Goal: Find specific page/section: Find specific page/section

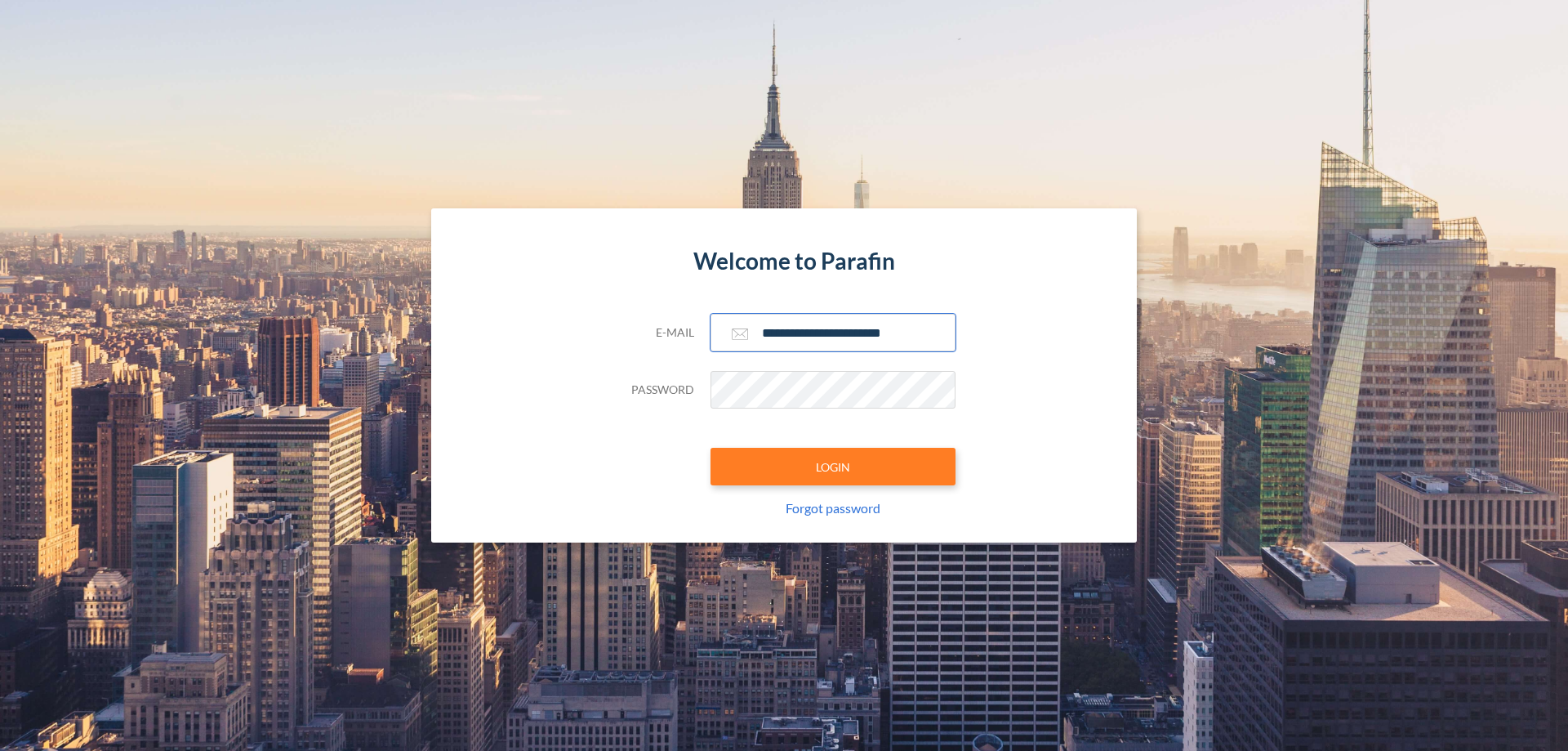
type input "**********"
click at [833, 467] on button "LOGIN" at bounding box center [833, 466] width 245 height 37
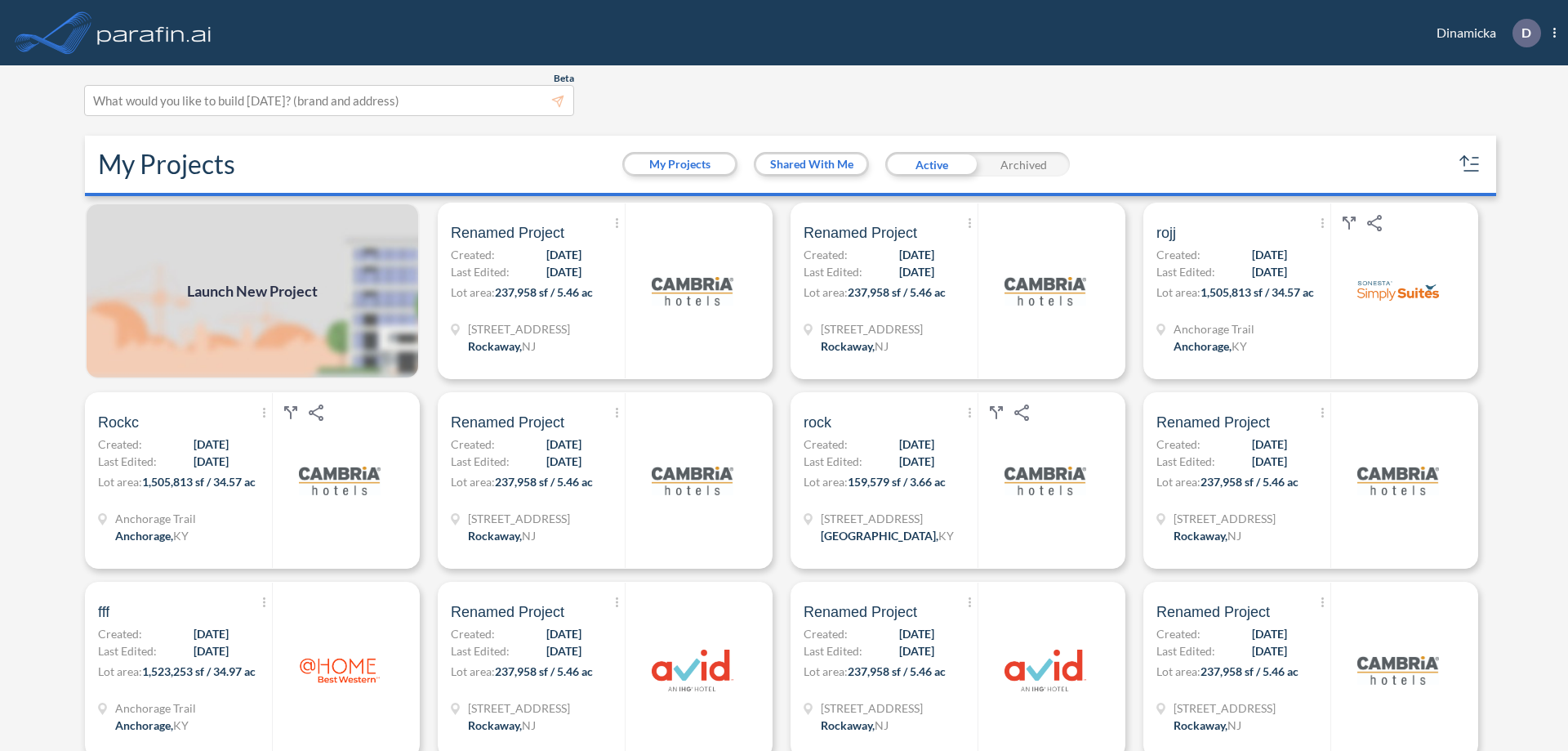
scroll to position [4, 0]
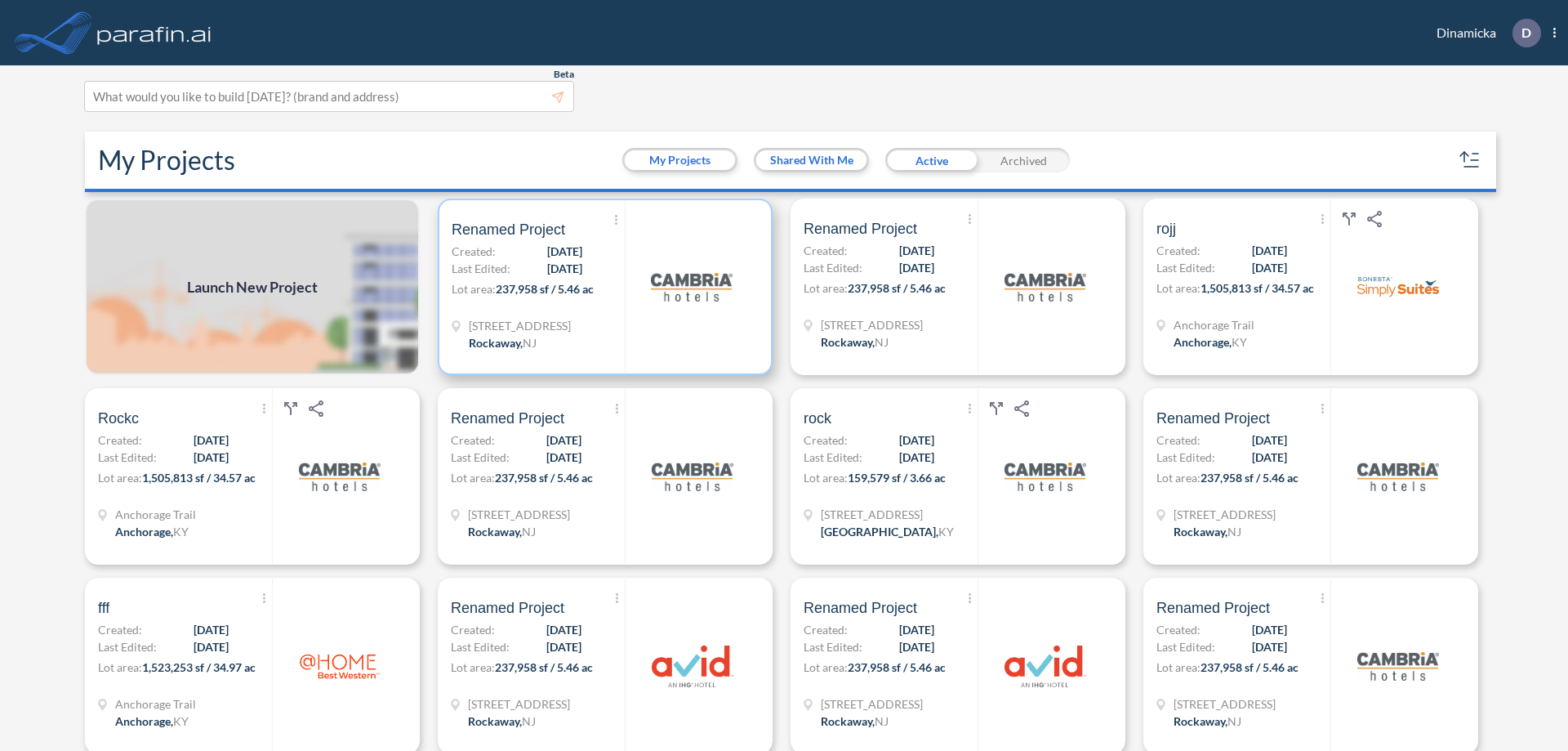
click at [602, 287] on p "Lot area: 237,958 sf / 5.46 ac" at bounding box center [539, 292] width 173 height 23
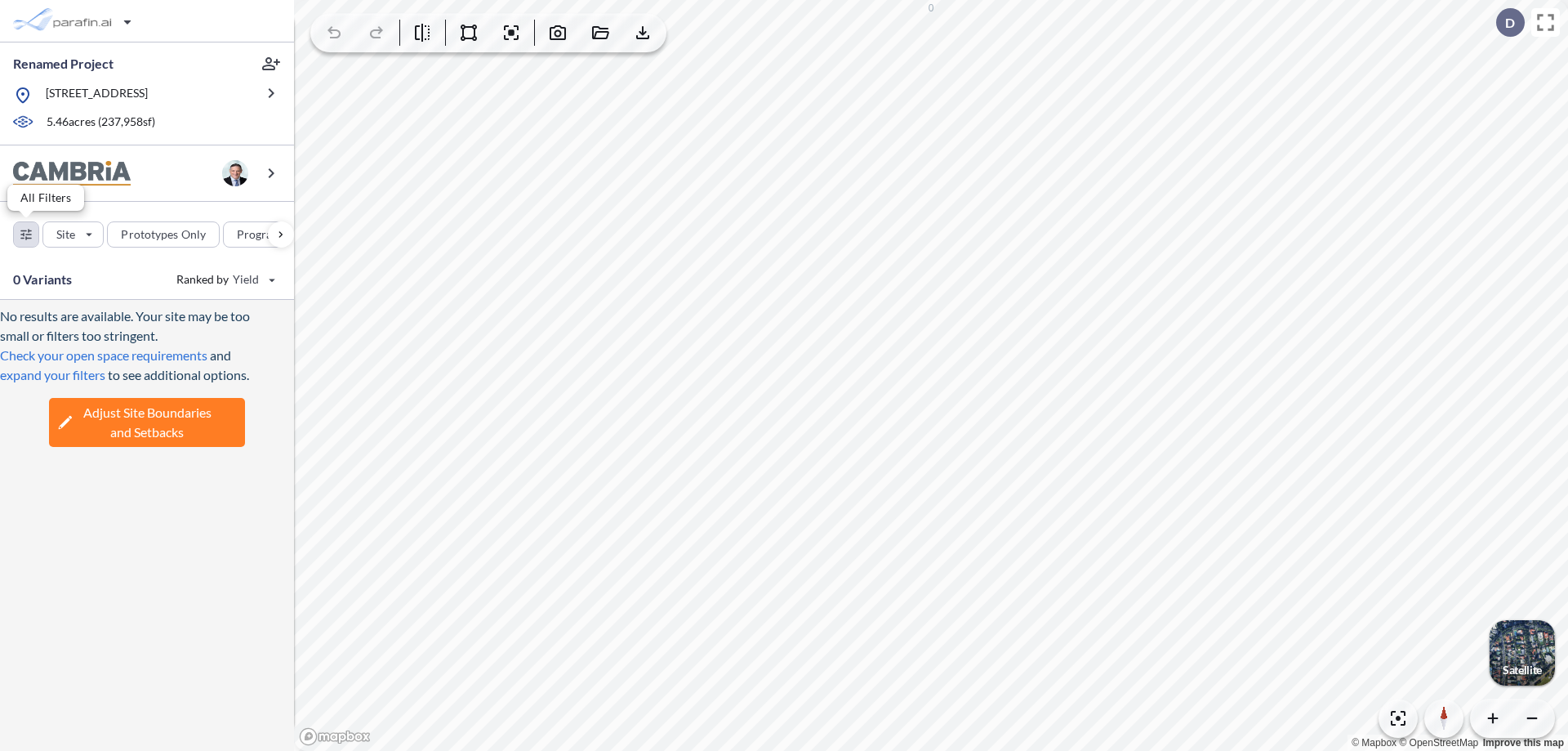
click at [26, 234] on div "button" at bounding box center [26, 235] width 24 height 24
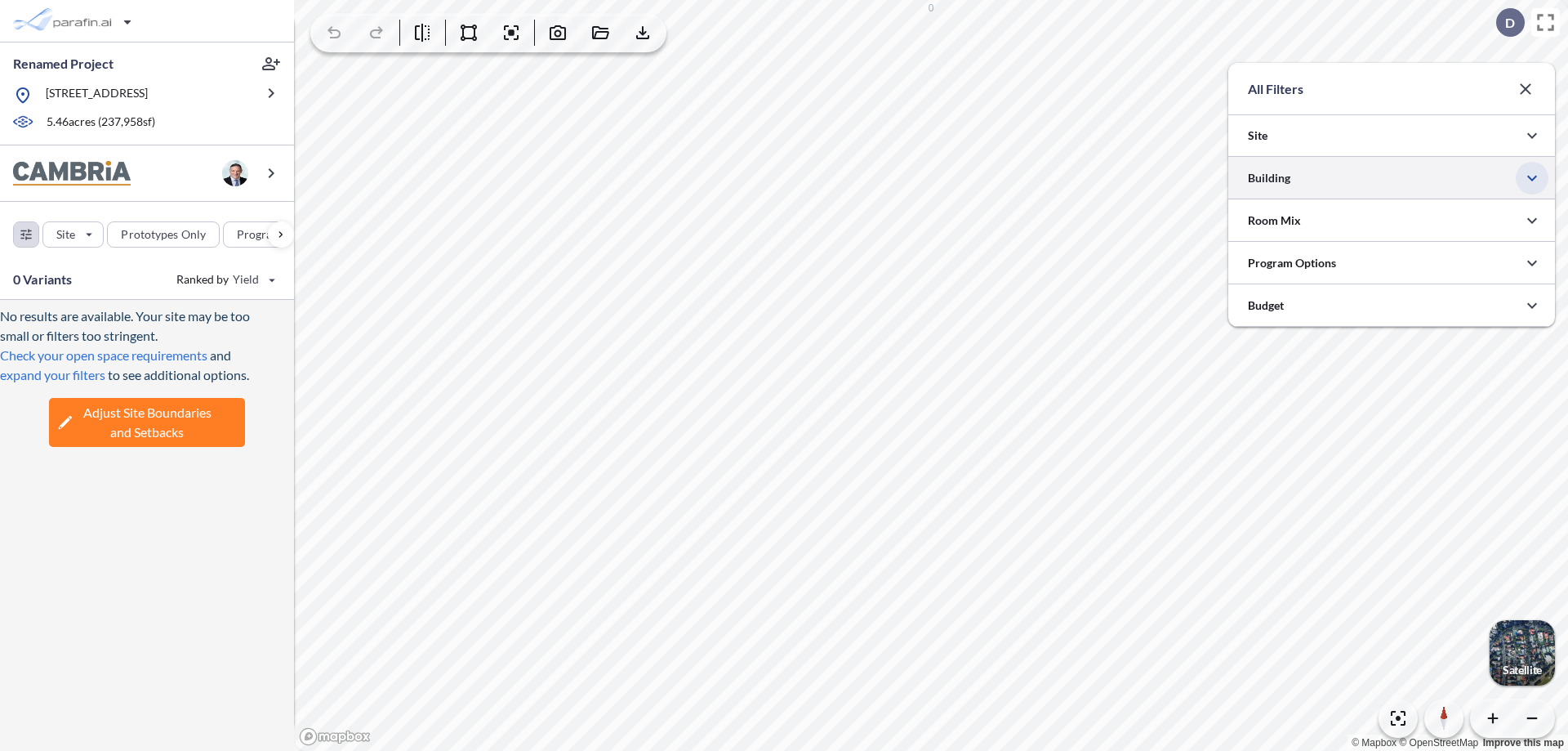
scroll to position [816990, 816300]
click at [1532, 178] on icon "button" at bounding box center [1532, 178] width 20 height 20
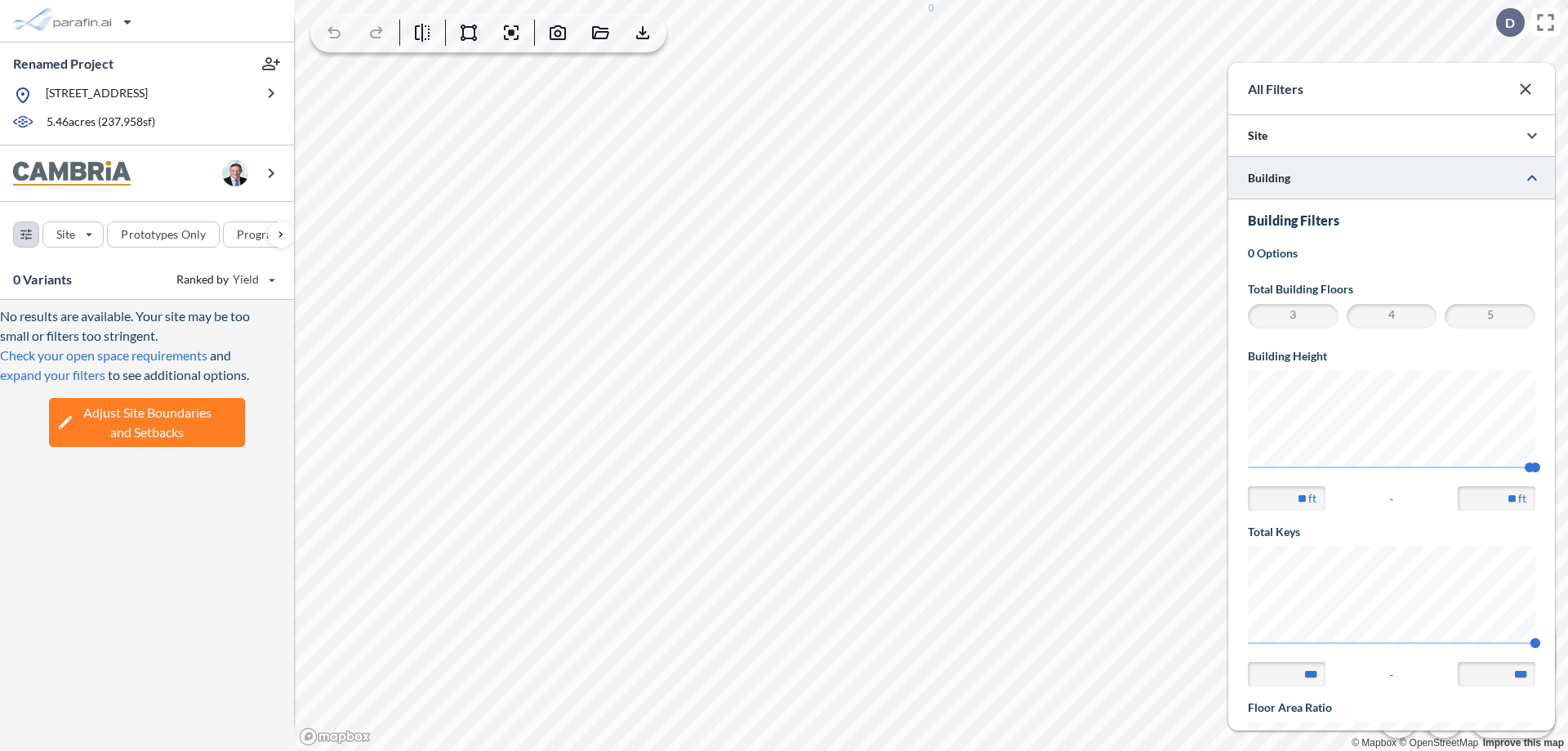
scroll to position [284, 0]
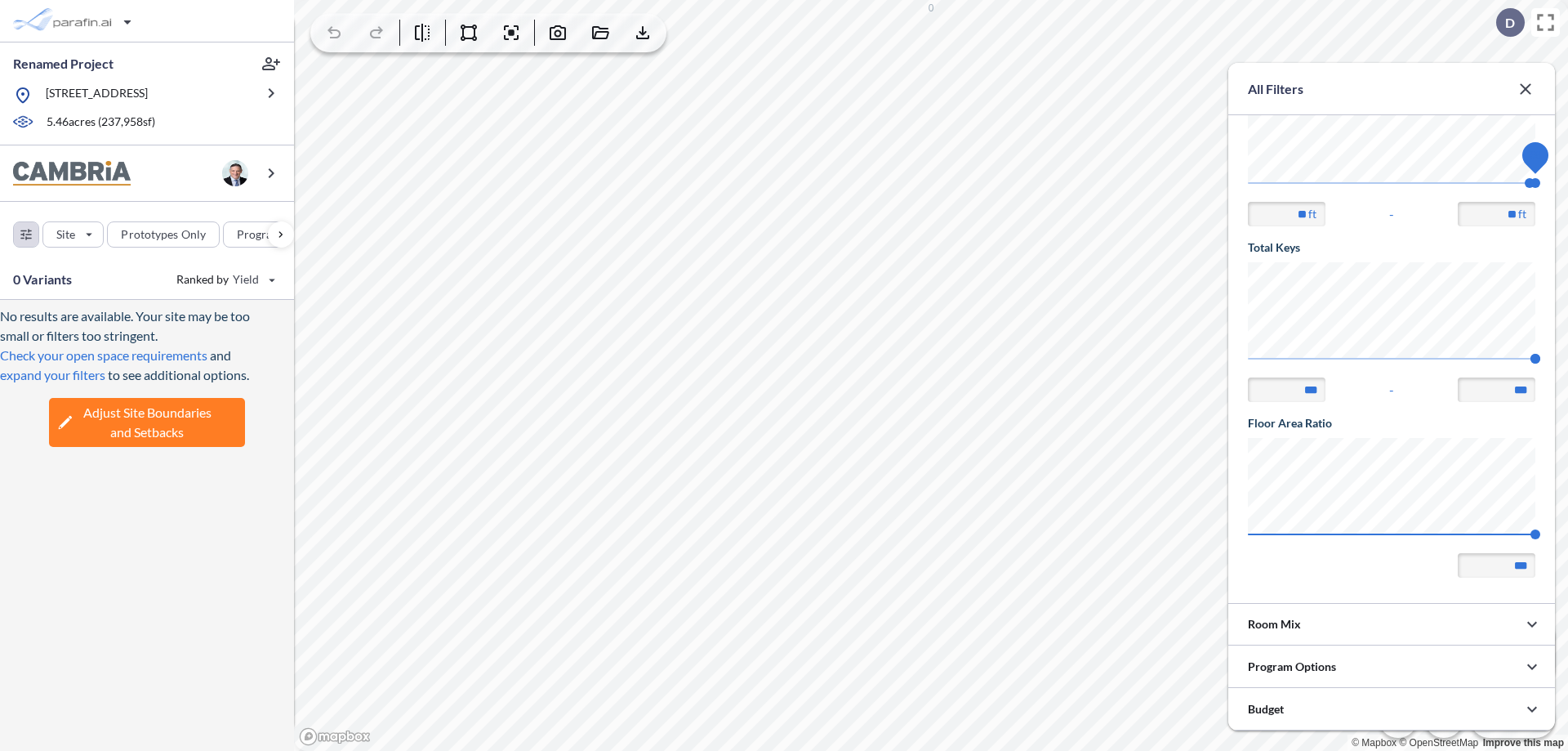
click at [1535, 183] on span "68" at bounding box center [1535, 183] width 10 height 10
